Goal: Find specific page/section: Find specific page/section

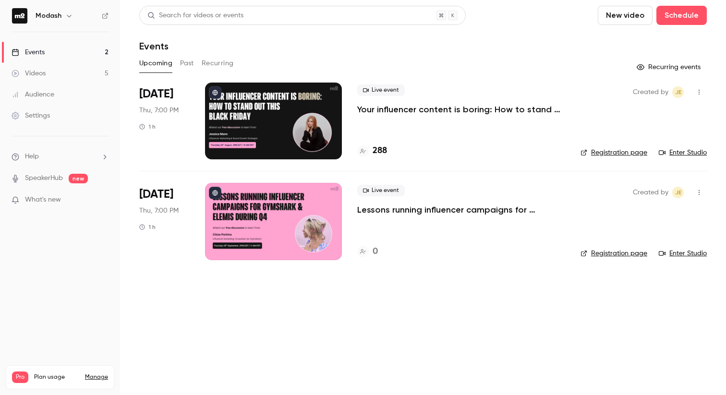
click at [358, 153] on div at bounding box center [363, 152] width 12 height 12
click at [448, 212] on p "Lessons running influencer campaigns for Gymshark & Elemis during Q4" at bounding box center [461, 210] width 208 height 12
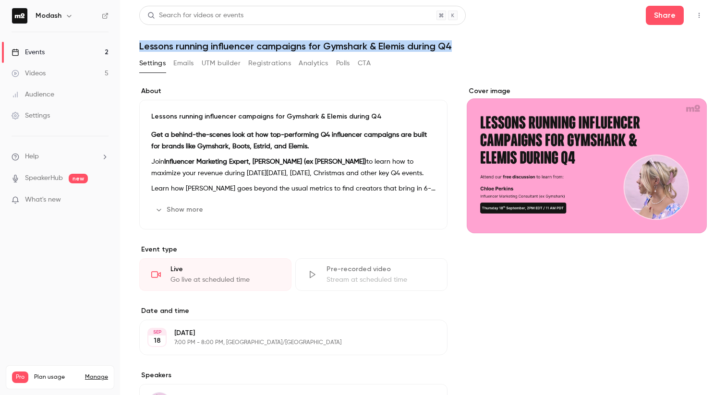
drag, startPoint x: 453, startPoint y: 46, endPoint x: 137, endPoint y: 43, distance: 315.7
click at [137, 42] on main "Search for videos or events Share Lessons running influencer campaigns for Gyms…" at bounding box center [423, 197] width 606 height 395
copy h1 "Lessons running influencer campaigns for Gymshark & Elemis during Q4"
click at [36, 50] on div "Events" at bounding box center [28, 53] width 33 height 10
